Goal: Transaction & Acquisition: Obtain resource

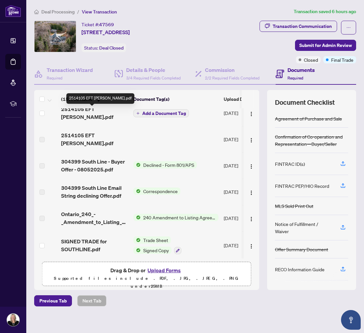
click at [100, 111] on span "2514105 EFT ALISON.pdf" at bounding box center [94, 113] width 67 height 16
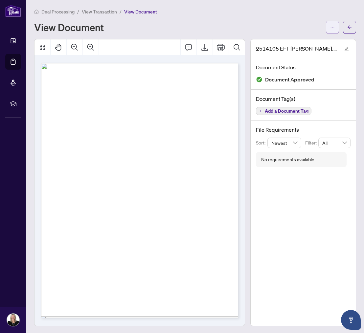
click at [335, 28] on button "button" at bounding box center [331, 27] width 13 height 13
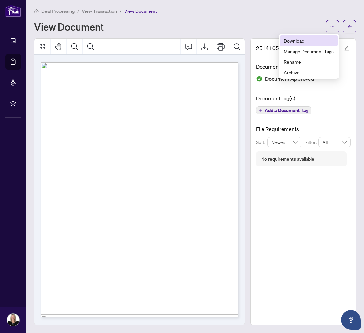
click at [312, 40] on span "Download" at bounding box center [308, 40] width 50 height 7
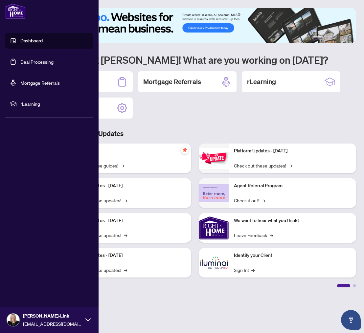
click at [22, 60] on link "Deal Processing" at bounding box center [36, 62] width 33 height 6
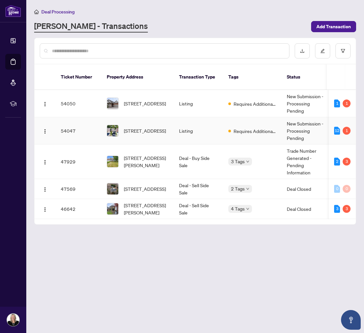
click at [115, 125] on img at bounding box center [112, 130] width 11 height 11
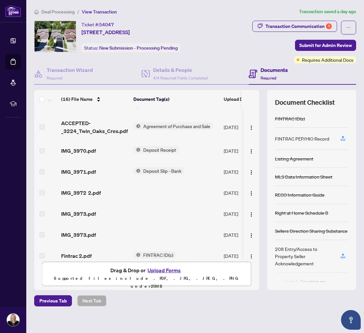
scroll to position [79, 0]
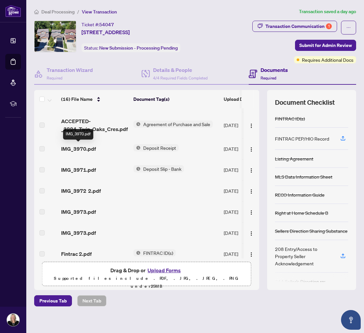
click at [81, 146] on span "IMG_3970.pdf" at bounding box center [78, 149] width 35 height 8
click at [152, 146] on span "Deposit Receipt" at bounding box center [159, 147] width 38 height 7
click at [43, 146] on label at bounding box center [41, 148] width 5 height 7
click at [150, 146] on span "Deposit Receipt" at bounding box center [159, 147] width 38 height 7
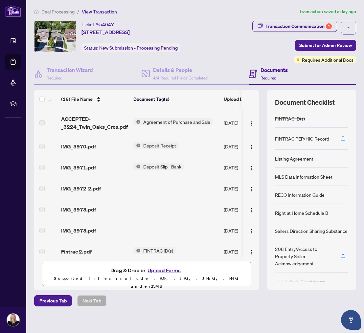
scroll to position [81, 0]
